Goal: Transaction & Acquisition: Purchase product/service

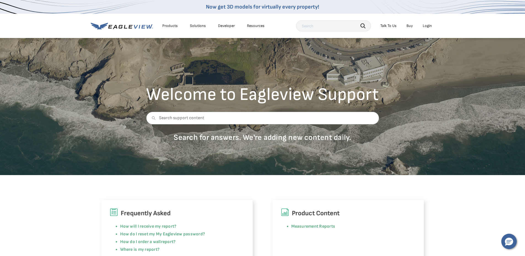
click at [426, 27] on div "Login" at bounding box center [426, 25] width 9 height 5
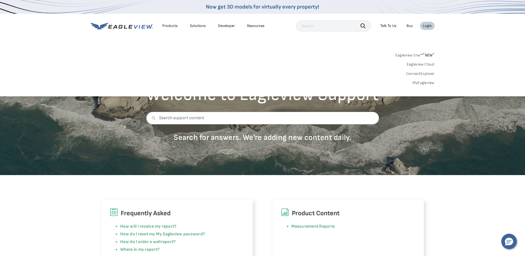
click at [423, 84] on link "MyEagleview" at bounding box center [423, 82] width 22 height 5
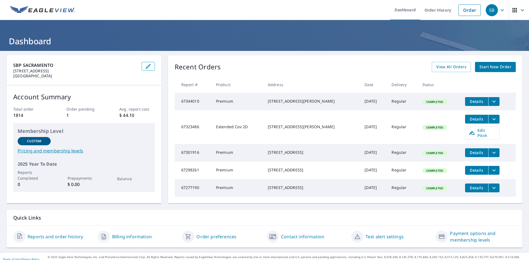
click at [500, 66] on span "Start New Order" at bounding box center [495, 67] width 32 height 7
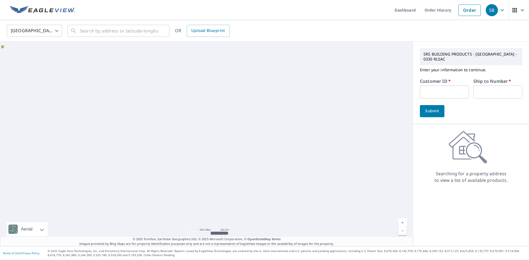
click at [433, 103] on form "Customer ID   * ​ Ship to Number   * ​ Submit" at bounding box center [471, 98] width 102 height 38
click at [433, 93] on input "text" at bounding box center [444, 92] width 49 height 13
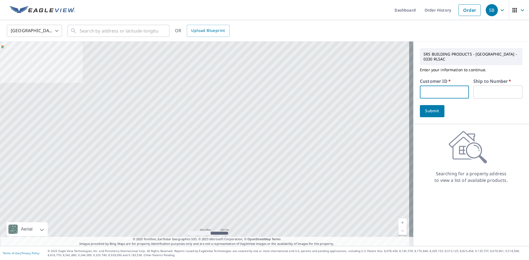
type input "NAT330"
click at [482, 90] on input "text" at bounding box center [497, 92] width 49 height 13
type input "1"
click at [427, 110] on span "Submit" at bounding box center [432, 111] width 16 height 7
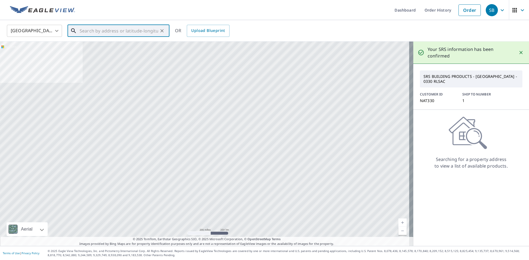
click at [110, 32] on input "text" at bounding box center [119, 30] width 78 height 15
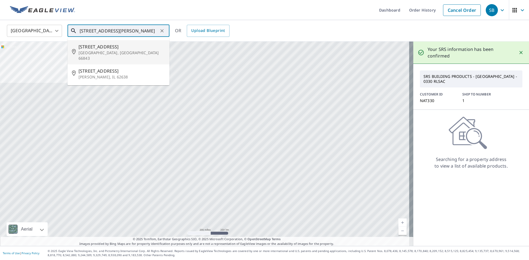
click at [142, 32] on input "[STREET_ADDRESS][PERSON_NAME]" at bounding box center [119, 30] width 78 height 15
type input "[STREET_ADDRESS]"
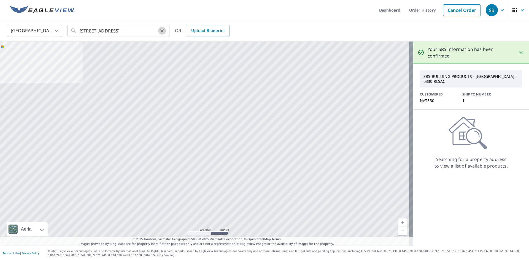
click at [161, 31] on icon "Clear" at bounding box center [162, 31] width 6 height 6
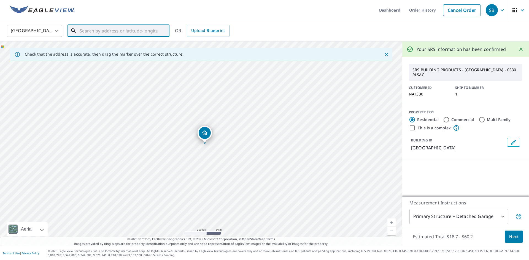
click at [101, 31] on input "text" at bounding box center [119, 30] width 78 height 15
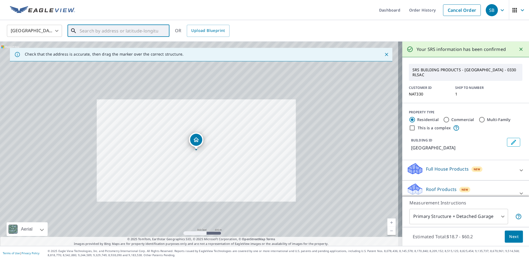
click at [88, 28] on input "text" at bounding box center [119, 30] width 78 height 15
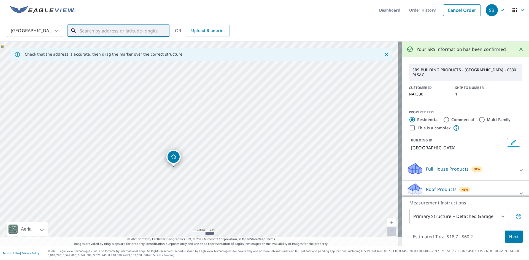
click at [85, 33] on input "text" at bounding box center [119, 30] width 78 height 15
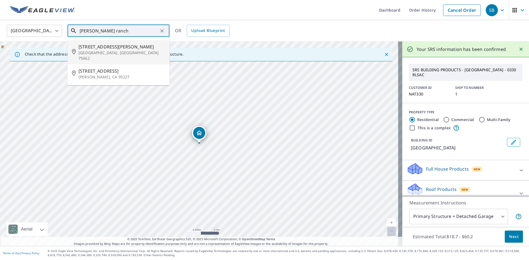
drag, startPoint x: 119, startPoint y: 32, endPoint x: 57, endPoint y: 32, distance: 62.0
click at [57, 32] on div "United States [GEOGRAPHIC_DATA] ​ [PERSON_NAME] ranch ​ [STREET_ADDRESS][PERSON…" at bounding box center [262, 30] width 519 height 13
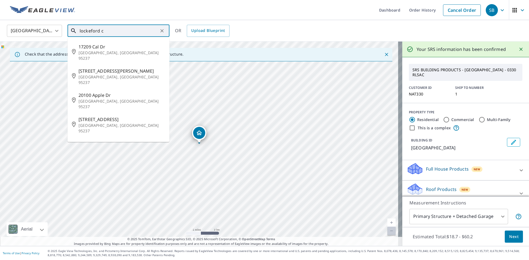
type input "lockeford ca"
drag, startPoint x: 105, startPoint y: 31, endPoint x: 65, endPoint y: 31, distance: 39.7
click at [65, 31] on div "[GEOGRAPHIC_DATA] [GEOGRAPHIC_DATA] ​ lockeford ca ​ [STREET_ADDRESS][PERSON_NA…" at bounding box center [262, 30] width 519 height 13
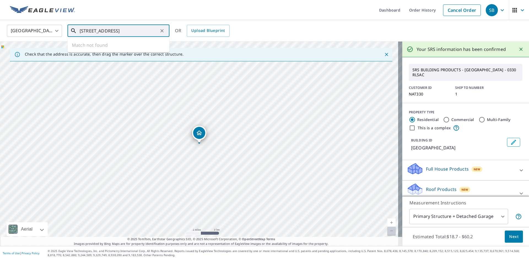
drag, startPoint x: 133, startPoint y: 29, endPoint x: 59, endPoint y: 30, distance: 74.1
click at [59, 30] on div "[GEOGRAPHIC_DATA] [GEOGRAPHIC_DATA] ​ [STREET_ADDRESS] ​ Match not found OR Upl…" at bounding box center [262, 30] width 519 height 13
type input "[STREET_ADDRESS]"
drag, startPoint x: 129, startPoint y: 34, endPoint x: 132, endPoint y: 31, distance: 4.7
click at [129, 34] on input "[STREET_ADDRESS]" at bounding box center [119, 30] width 78 height 15
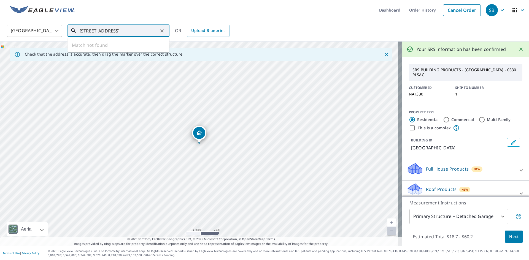
click at [163, 31] on icon "Clear" at bounding box center [162, 31] width 6 height 6
click at [100, 32] on input "text" at bounding box center [119, 30] width 78 height 15
type input "17937 main"
click at [40, 29] on body "SB SB Dashboard Order History Cancel Order SB [GEOGRAPHIC_DATA] [GEOGRAPHIC_DAT…" at bounding box center [264, 130] width 529 height 260
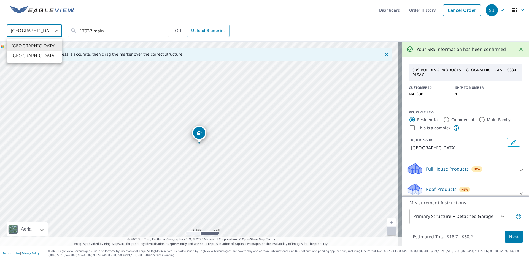
click at [133, 30] on div at bounding box center [264, 130] width 529 height 260
click at [132, 32] on input "17937 main" at bounding box center [119, 30] width 78 height 15
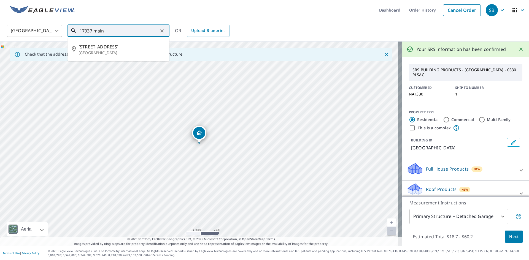
click at [132, 32] on input "17937 main" at bounding box center [119, 30] width 78 height 15
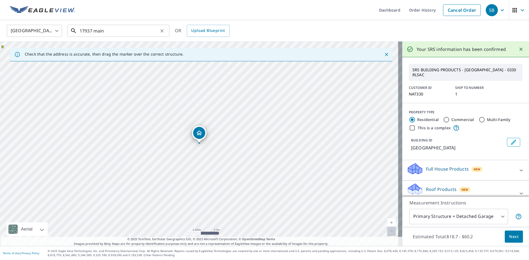
click at [163, 31] on icon "Clear" at bounding box center [162, 31] width 6 height 6
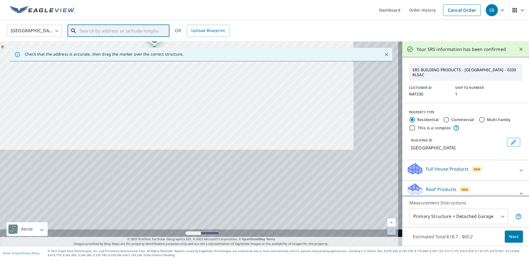
drag, startPoint x: 248, startPoint y: 194, endPoint x: 205, endPoint y: 92, distance: 110.7
click at [205, 93] on div "[GEOGRAPHIC_DATA]" at bounding box center [201, 144] width 402 height 205
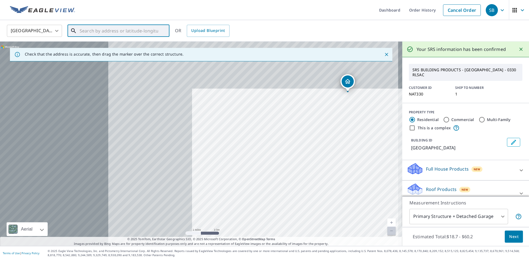
drag, startPoint x: 99, startPoint y: 140, endPoint x: 298, endPoint y: 197, distance: 207.2
click at [298, 197] on div "[GEOGRAPHIC_DATA]" at bounding box center [201, 144] width 402 height 205
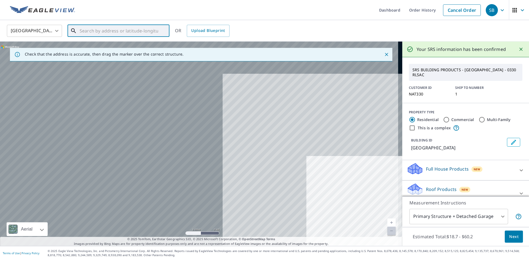
drag, startPoint x: 119, startPoint y: 116, endPoint x: 226, endPoint y: 172, distance: 120.8
click at [226, 173] on div "[GEOGRAPHIC_DATA]" at bounding box center [201, 144] width 402 height 205
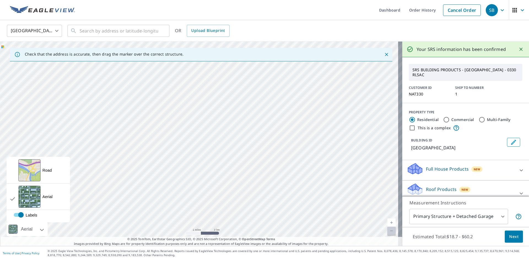
click at [36, 229] on div at bounding box center [35, 230] width 3 height 14
click at [28, 167] on div "View aerial and more..." at bounding box center [29, 170] width 22 height 22
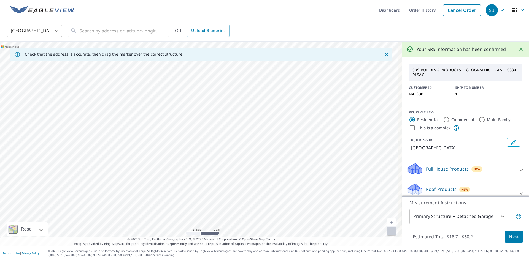
click at [384, 56] on icon "Close" at bounding box center [387, 55] width 6 height 6
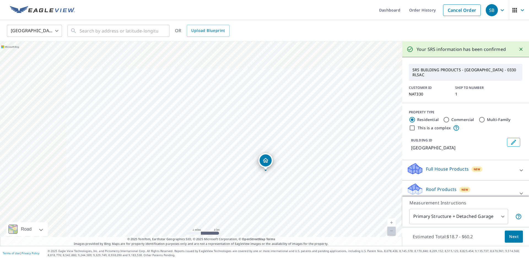
drag, startPoint x: 222, startPoint y: 178, endPoint x: 274, endPoint y: 209, distance: 60.7
click at [274, 209] on div "[GEOGRAPHIC_DATA]" at bounding box center [201, 144] width 402 height 205
click at [99, 32] on input "text" at bounding box center [119, 30] width 78 height 15
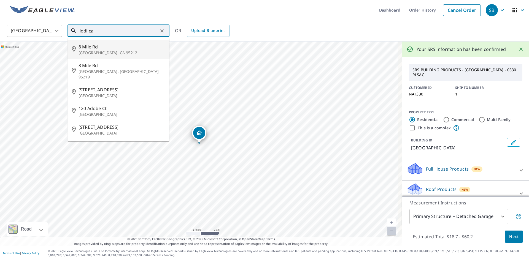
click at [103, 57] on li "[STREET_ADDRESS]" at bounding box center [118, 49] width 102 height 19
type input "[STREET_ADDRESS]"
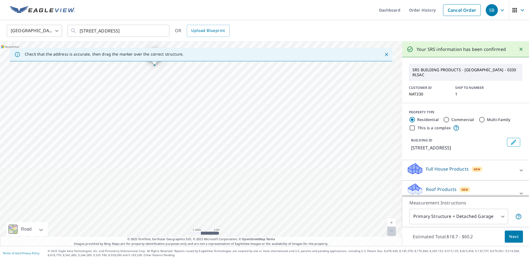
drag, startPoint x: 251, startPoint y: 199, endPoint x: 220, endPoint y: 118, distance: 86.0
click at [220, 118] on div "[STREET_ADDRESS]" at bounding box center [201, 144] width 402 height 205
drag, startPoint x: 222, startPoint y: 102, endPoint x: 145, endPoint y: 232, distance: 150.9
click at [145, 232] on div "[STREET_ADDRESS]" at bounding box center [201, 144] width 402 height 205
click at [384, 54] on icon "Close" at bounding box center [387, 55] width 6 height 6
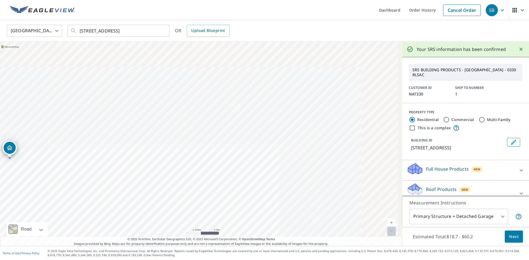
drag, startPoint x: 281, startPoint y: 201, endPoint x: 89, endPoint y: 219, distance: 192.8
click at [89, 219] on div "[STREET_ADDRESS]" at bounding box center [201, 144] width 402 height 205
drag, startPoint x: 107, startPoint y: 202, endPoint x: 209, endPoint y: 204, distance: 102.5
click at [209, 204] on div "[STREET_ADDRESS]" at bounding box center [201, 144] width 402 height 205
drag, startPoint x: 191, startPoint y: 89, endPoint x: 190, endPoint y: 170, distance: 80.7
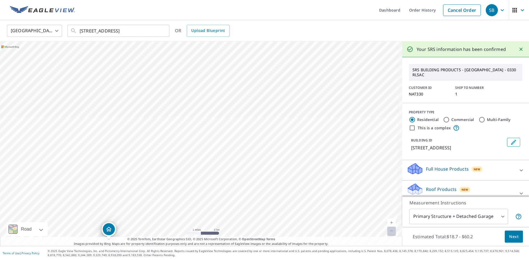
click at [190, 170] on div "[STREET_ADDRESS]" at bounding box center [201, 144] width 402 height 205
drag, startPoint x: 154, startPoint y: 85, endPoint x: 166, endPoint y: 158, distance: 73.4
click at [166, 158] on div "[STREET_ADDRESS]" at bounding box center [201, 144] width 402 height 205
drag, startPoint x: 239, startPoint y: 182, endPoint x: 249, endPoint y: 131, distance: 51.8
click at [249, 131] on div "[STREET_ADDRESS]" at bounding box center [201, 144] width 402 height 205
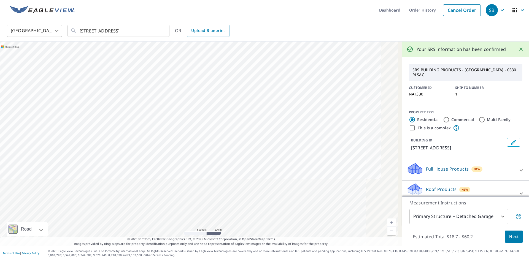
drag, startPoint x: 260, startPoint y: 139, endPoint x: 146, endPoint y: 115, distance: 116.9
click at [146, 115] on div "[STREET_ADDRESS]" at bounding box center [201, 144] width 402 height 205
drag, startPoint x: 171, startPoint y: 170, endPoint x: 196, endPoint y: 153, distance: 29.9
click at [196, 154] on div "[STREET_ADDRESS]" at bounding box center [201, 144] width 402 height 205
drag, startPoint x: 181, startPoint y: 162, endPoint x: 261, endPoint y: 118, distance: 91.7
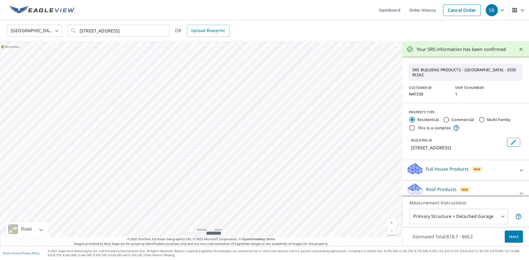
click at [261, 118] on div "[STREET_ADDRESS]" at bounding box center [201, 144] width 402 height 205
drag, startPoint x: 198, startPoint y: 173, endPoint x: 258, endPoint y: 156, distance: 62.1
click at [258, 156] on div "[STREET_ADDRESS]" at bounding box center [201, 144] width 402 height 205
drag, startPoint x: 236, startPoint y: 188, endPoint x: 265, endPoint y: 171, distance: 33.5
click at [265, 171] on div "[STREET_ADDRESS]" at bounding box center [201, 144] width 402 height 205
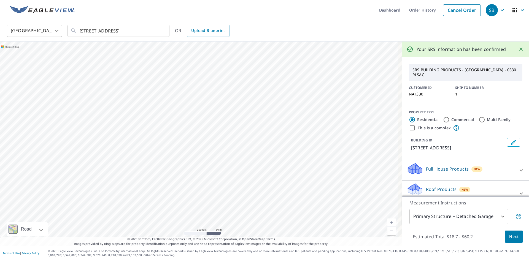
drag, startPoint x: 299, startPoint y: 207, endPoint x: 266, endPoint y: 158, distance: 59.5
click at [266, 158] on div "[STREET_ADDRESS]" at bounding box center [201, 144] width 402 height 205
drag, startPoint x: 189, startPoint y: 186, endPoint x: 196, endPoint y: 189, distance: 7.5
click at [196, 189] on div "[STREET_ADDRESS]" at bounding box center [201, 144] width 402 height 205
click at [193, 84] on div "[STREET_ADDRESS]" at bounding box center [201, 144] width 402 height 205
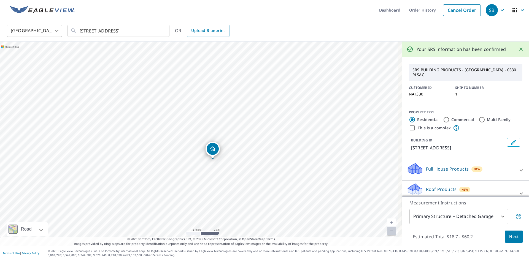
click at [513, 50] on div at bounding box center [519, 49] width 12 height 11
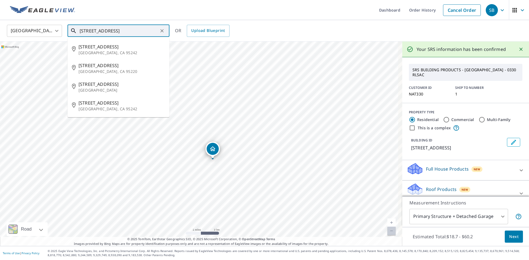
click at [153, 29] on input "[STREET_ADDRESS]" at bounding box center [119, 30] width 78 height 15
click at [166, 31] on div "[STREET_ADDRESS] ​" at bounding box center [118, 31] width 102 height 12
click at [160, 32] on icon "Clear" at bounding box center [162, 31] width 6 height 6
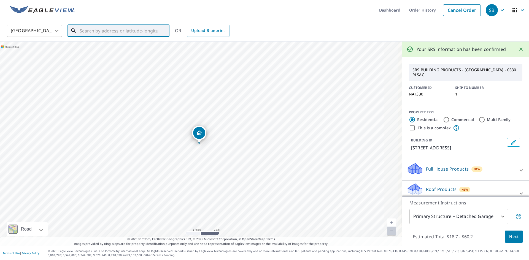
click at [91, 34] on input "text" at bounding box center [119, 30] width 78 height 15
click at [154, 33] on input "17605 main steet [PERSON_NAME] ca" at bounding box center [119, 30] width 78 height 15
type input "17605 main steet [PERSON_NAME] ca"
click at [443, 116] on input "Commercial" at bounding box center [446, 119] width 7 height 7
radio input "true"
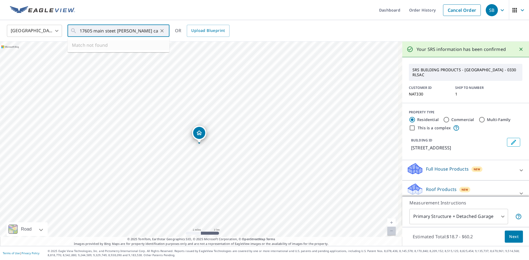
type input "4"
click at [152, 35] on input "17605 main steet [PERSON_NAME] ca" at bounding box center [119, 30] width 78 height 15
click at [478, 116] on input "Multi-Family" at bounding box center [481, 119] width 7 height 7
radio input "true"
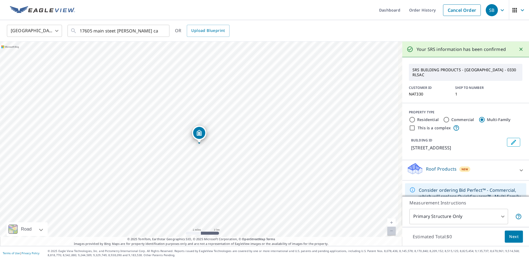
type input "2"
click at [510, 139] on icon "Edit building 1" at bounding box center [513, 142] width 7 height 7
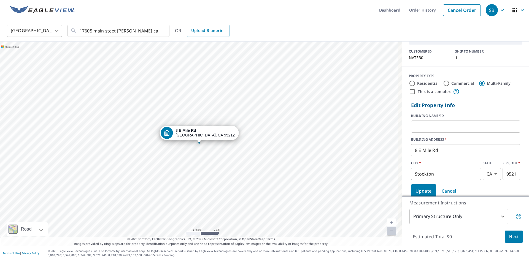
scroll to position [55, 0]
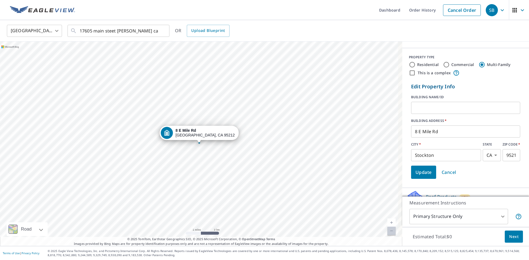
click at [470, 130] on input "8 E Mile Rd" at bounding box center [465, 131] width 109 height 15
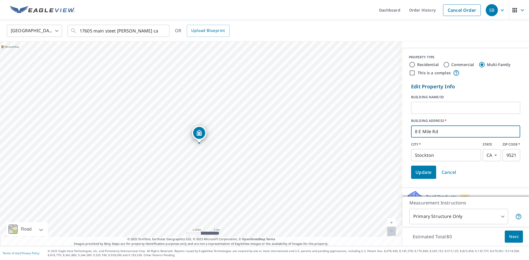
drag, startPoint x: 473, startPoint y: 127, endPoint x: 394, endPoint y: 124, distance: 79.1
click at [395, 123] on div "[STREET_ADDRESS] A standard road map Aerial A detailed look from above Labels L…" at bounding box center [264, 144] width 529 height 205
type input "[STREET_ADDRESS]"
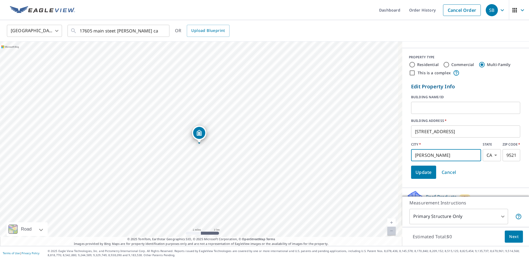
type input "[PERSON_NAME]"
click at [502, 151] on input "95212" at bounding box center [511, 155] width 18 height 15
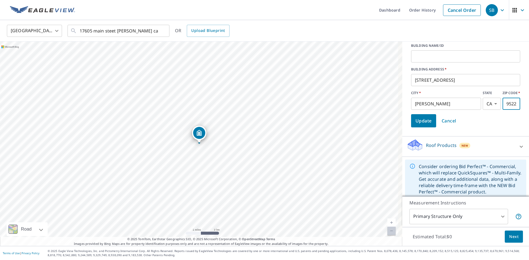
scroll to position [0, 0]
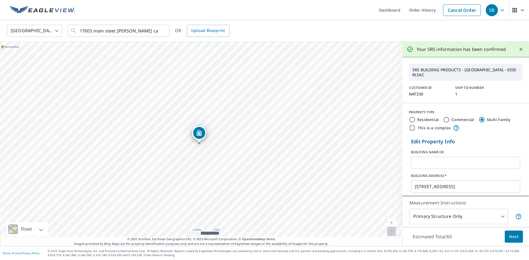
type input "95227"
click at [417, 117] on label "Residential" at bounding box center [427, 120] width 21 height 6
click at [415, 116] on input "Residential" at bounding box center [412, 119] width 7 height 7
radio input "true"
type input "1"
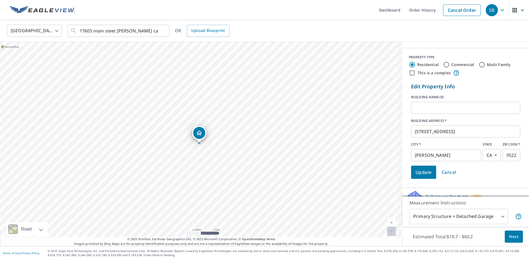
scroll to position [83, 0]
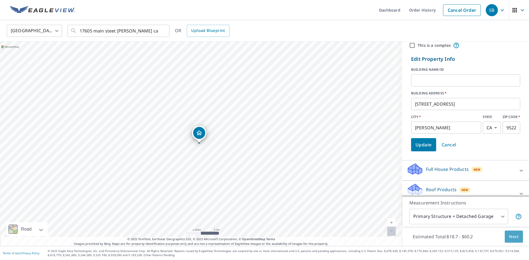
click at [509, 237] on span "Next" at bounding box center [513, 237] width 9 height 7
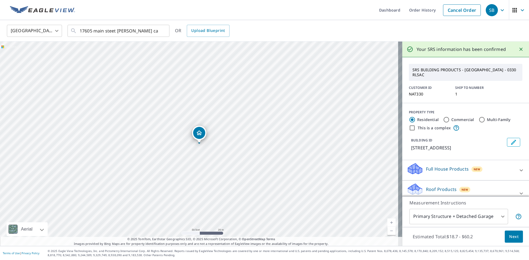
click at [519, 48] on icon "Close" at bounding box center [520, 49] width 3 height 3
